Goal: Navigation & Orientation: Find specific page/section

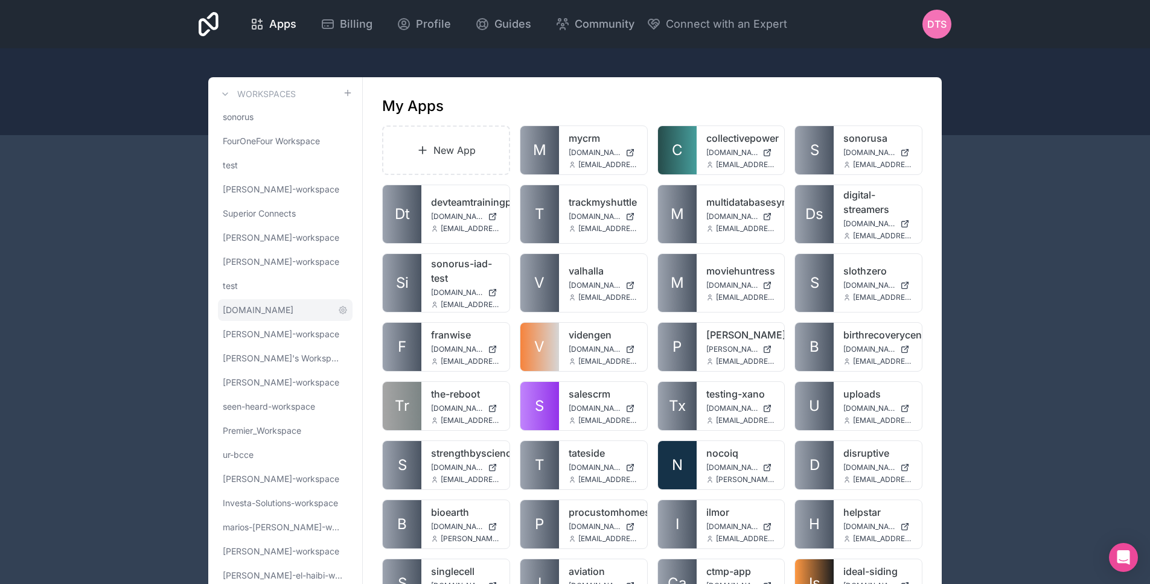
click at [248, 303] on link "mycar.ca" at bounding box center [285, 310] width 135 height 22
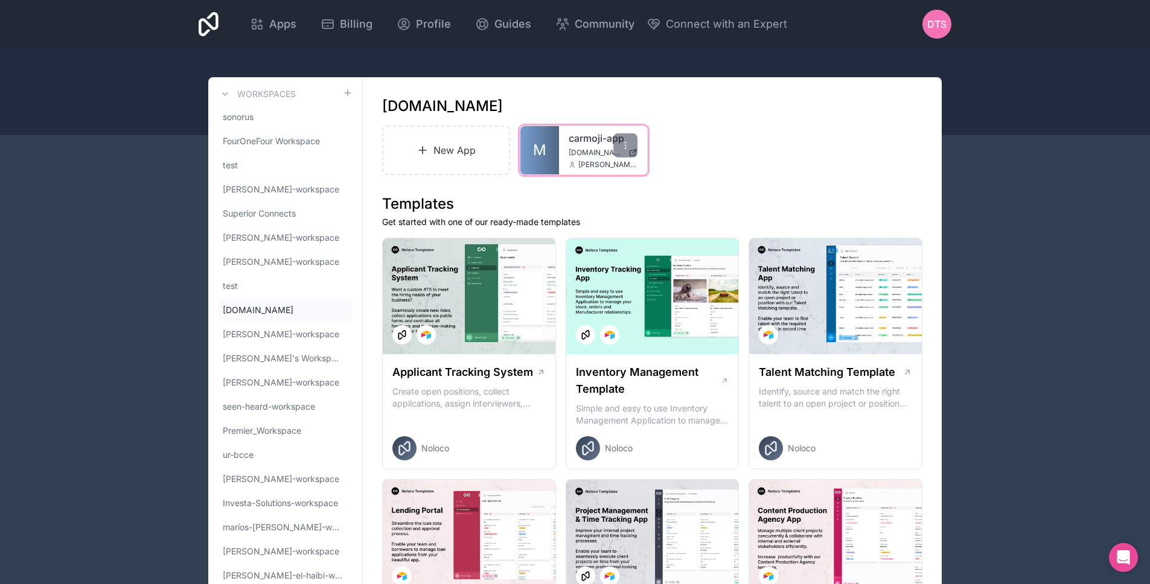
click at [536, 158] on span "M" at bounding box center [539, 150] width 13 height 19
